Goal: Check status: Check status

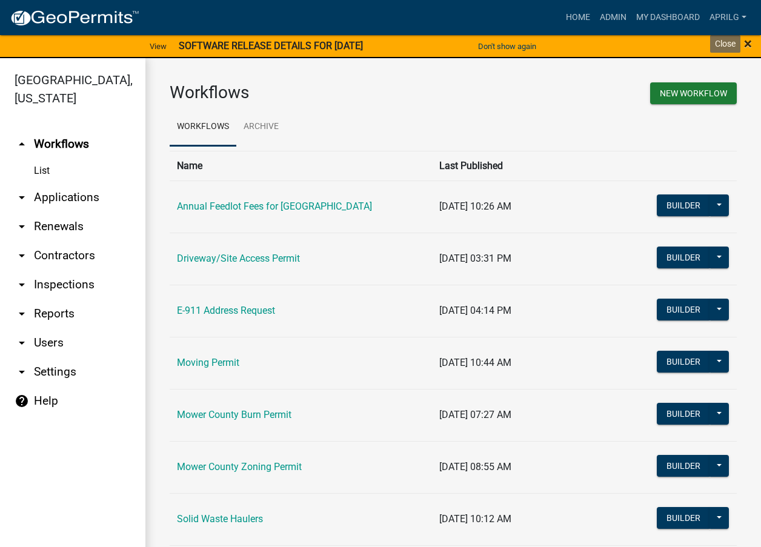
click at [744, 39] on span "×" at bounding box center [748, 43] width 8 height 17
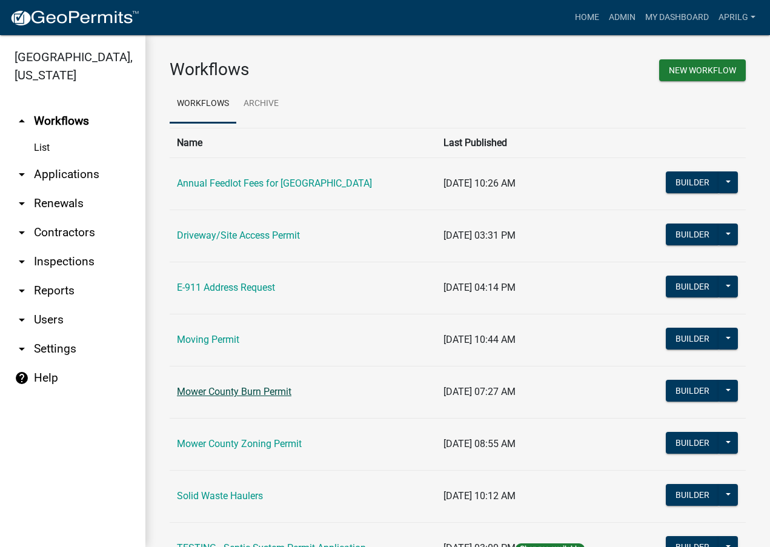
click at [248, 393] on link "Mower County Burn Permit" at bounding box center [234, 392] width 115 height 12
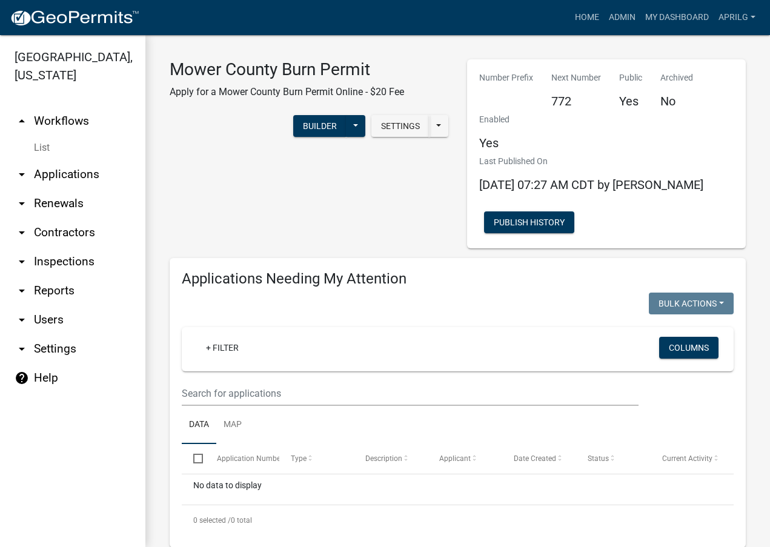
select select "1: 25"
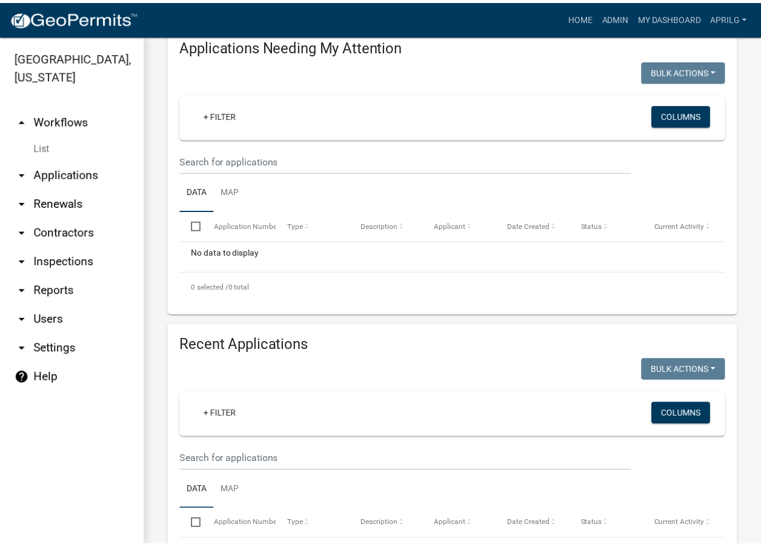
scroll to position [485, 0]
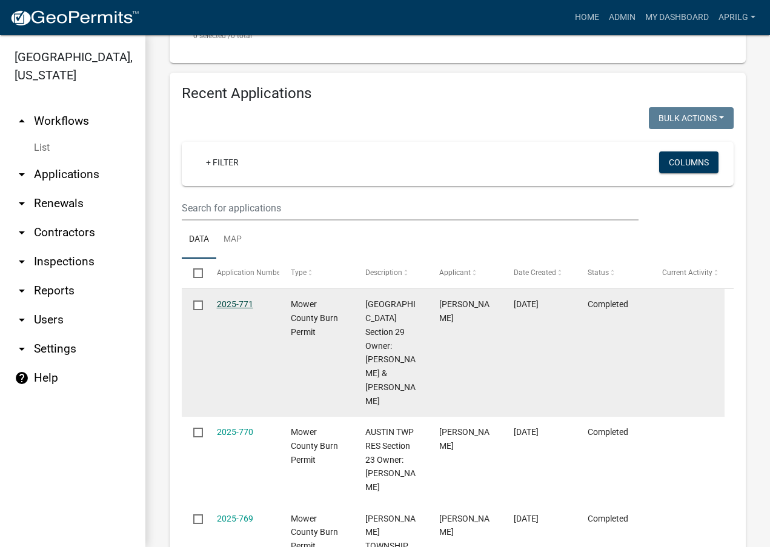
click at [245, 303] on link "2025-771" at bounding box center [235, 304] width 36 height 10
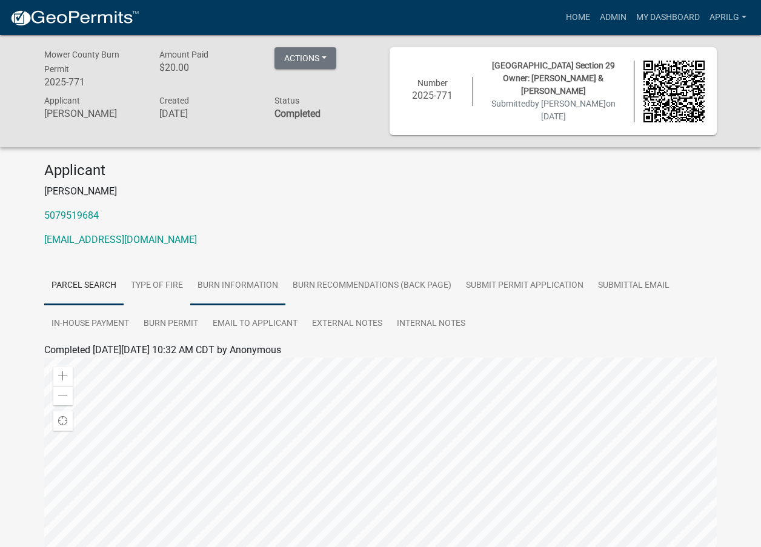
click at [237, 285] on link "Burn Information" at bounding box center [237, 286] width 95 height 39
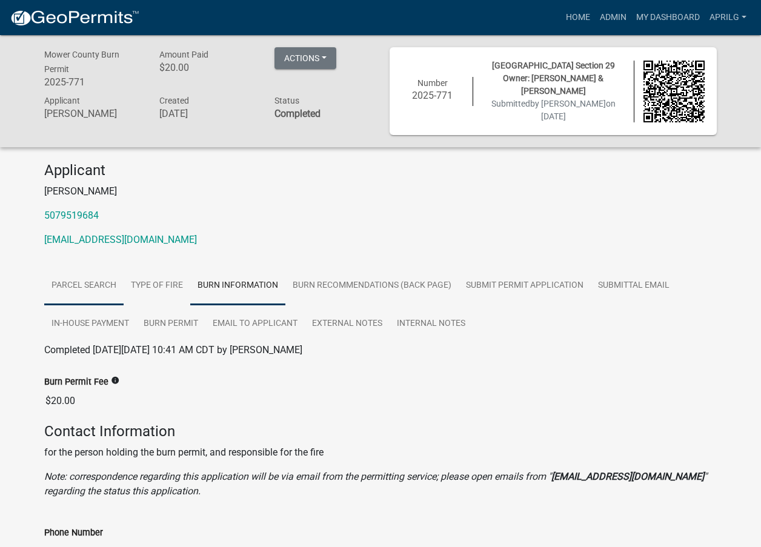
click at [78, 280] on link "Parcel search" at bounding box center [83, 286] width 79 height 39
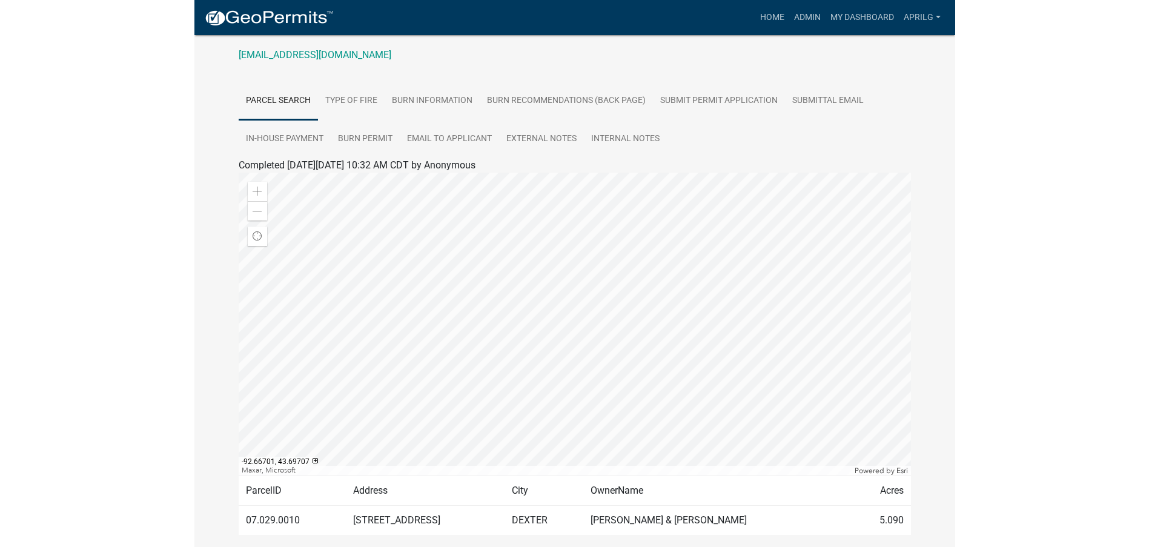
scroll to position [231, 0]
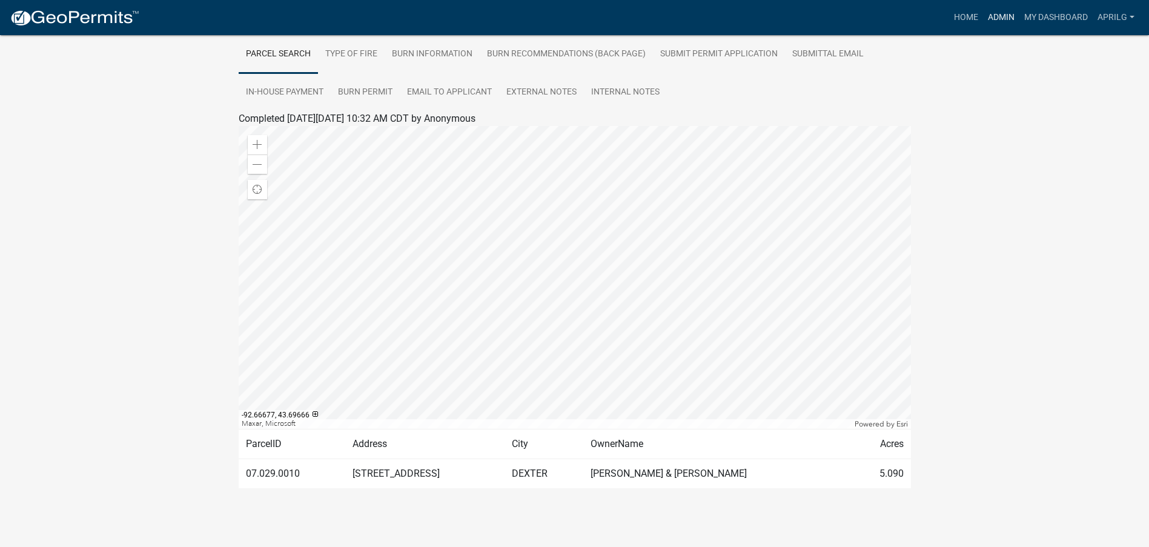
click at [760, 18] on link "Admin" at bounding box center [1001, 17] width 36 height 23
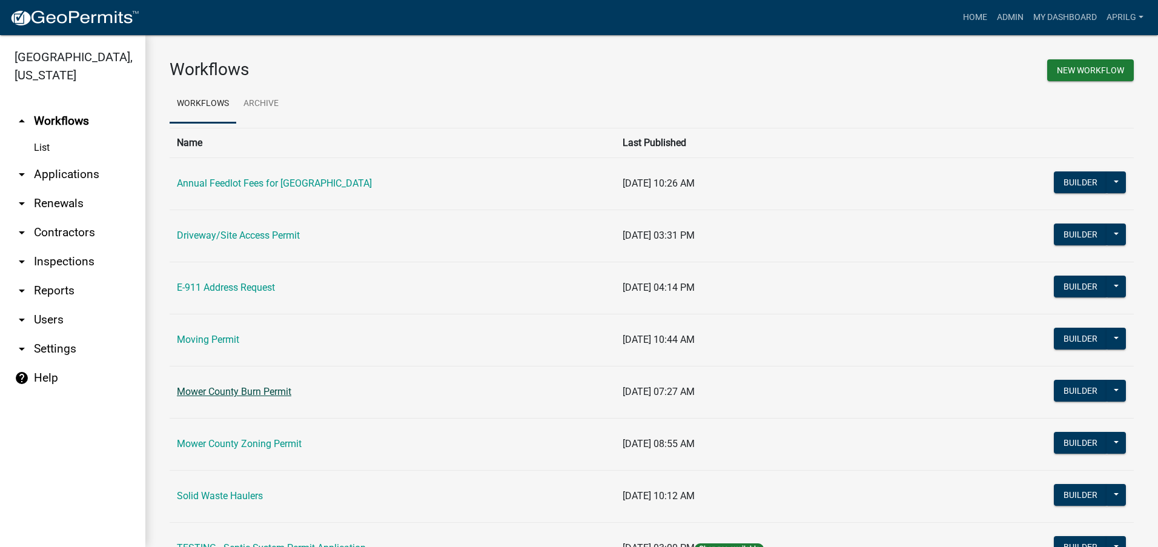
click at [240, 396] on link "Mower County Burn Permit" at bounding box center [234, 392] width 115 height 12
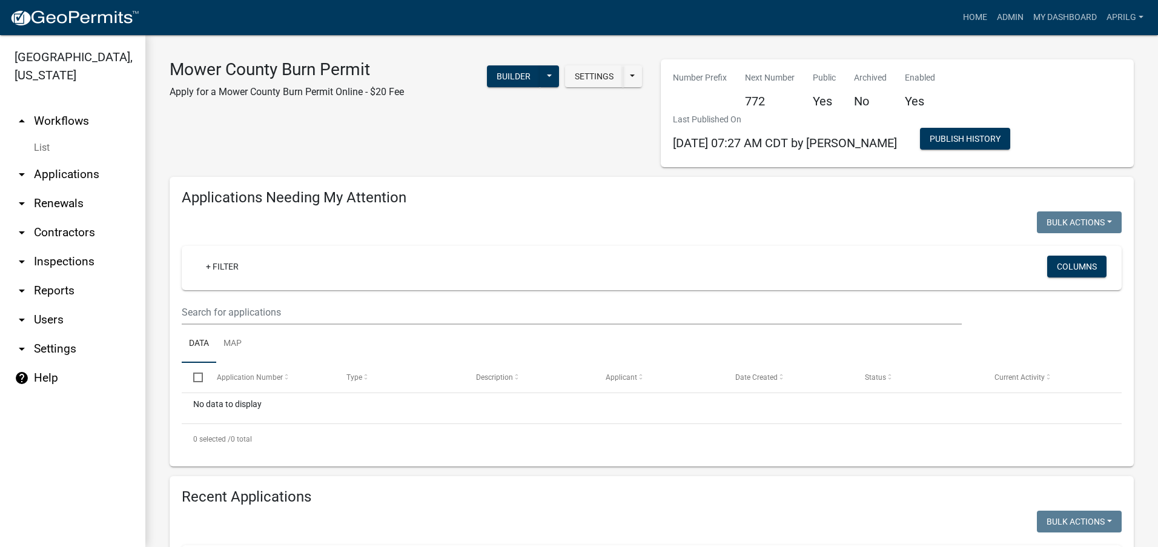
select select "1: 25"
